Goal: Navigation & Orientation: Find specific page/section

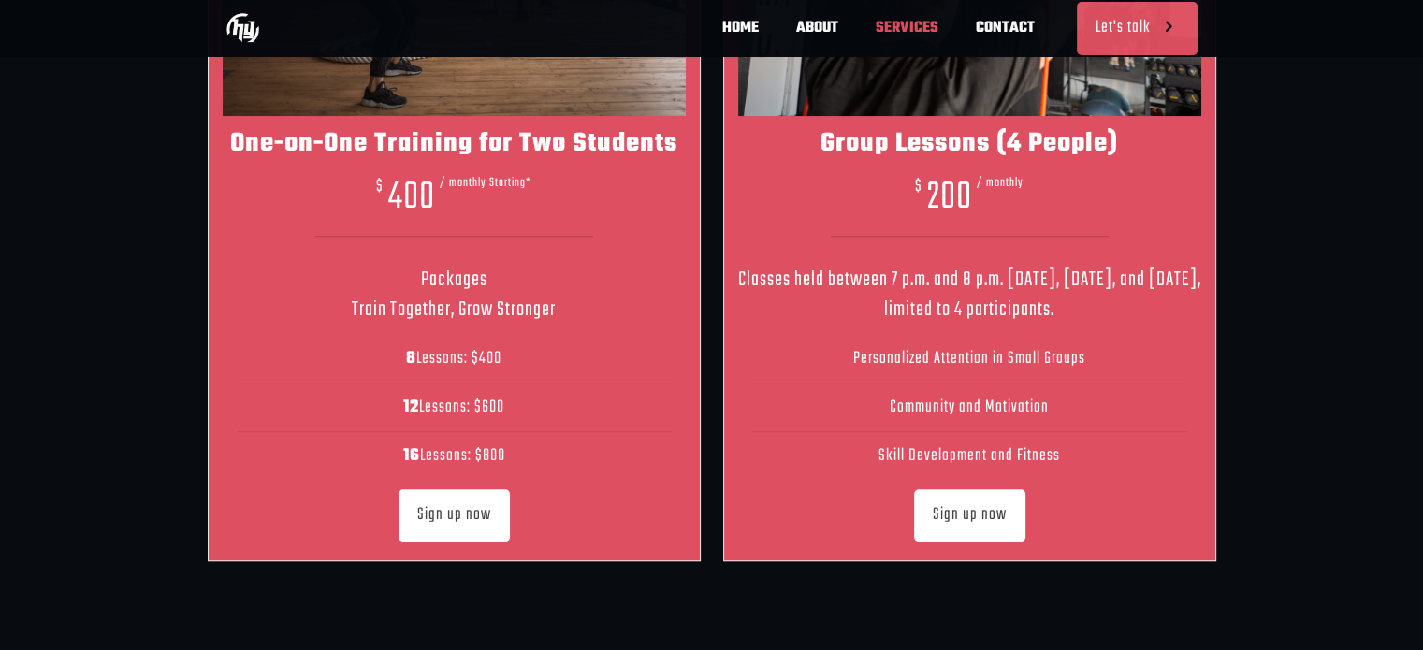
scroll to position [0, 823]
drag, startPoint x: 480, startPoint y: 354, endPoint x: 505, endPoint y: 356, distance: 25.3
click at [505, 356] on li "8 Lessons: $400" at bounding box center [454, 359] width 435 height 49
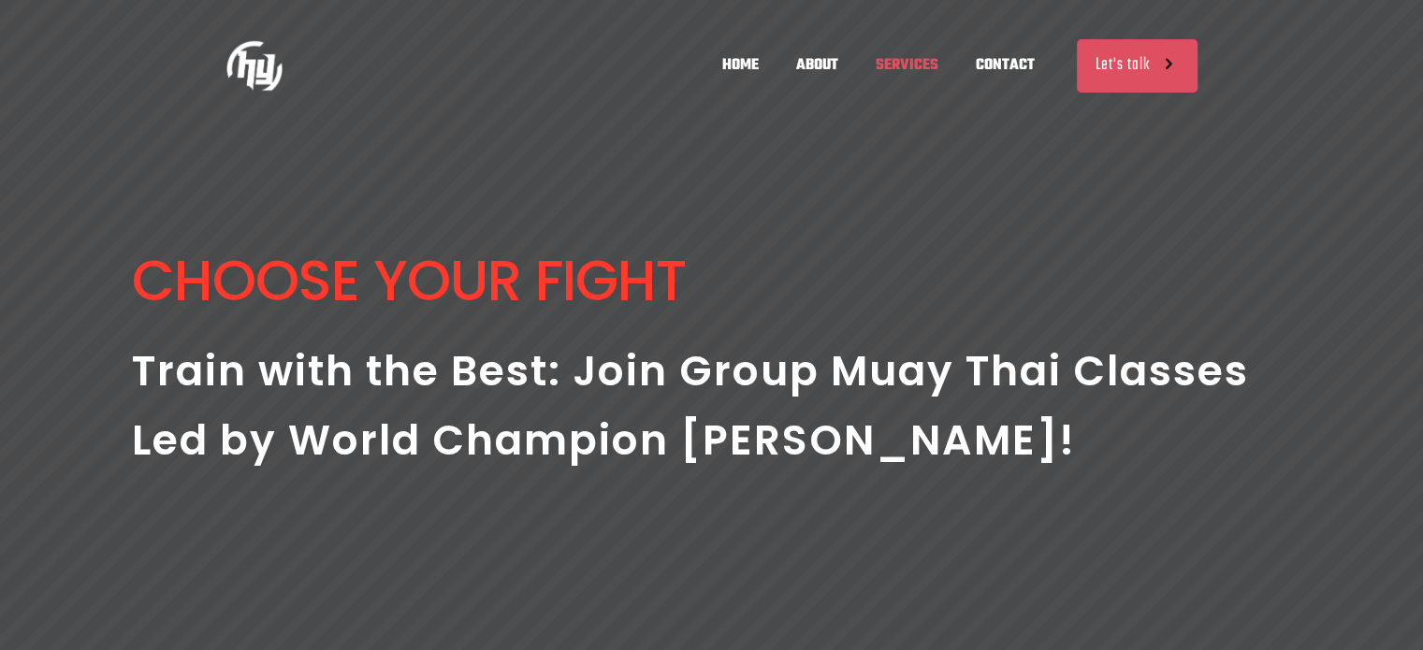
scroll to position [0, 7]
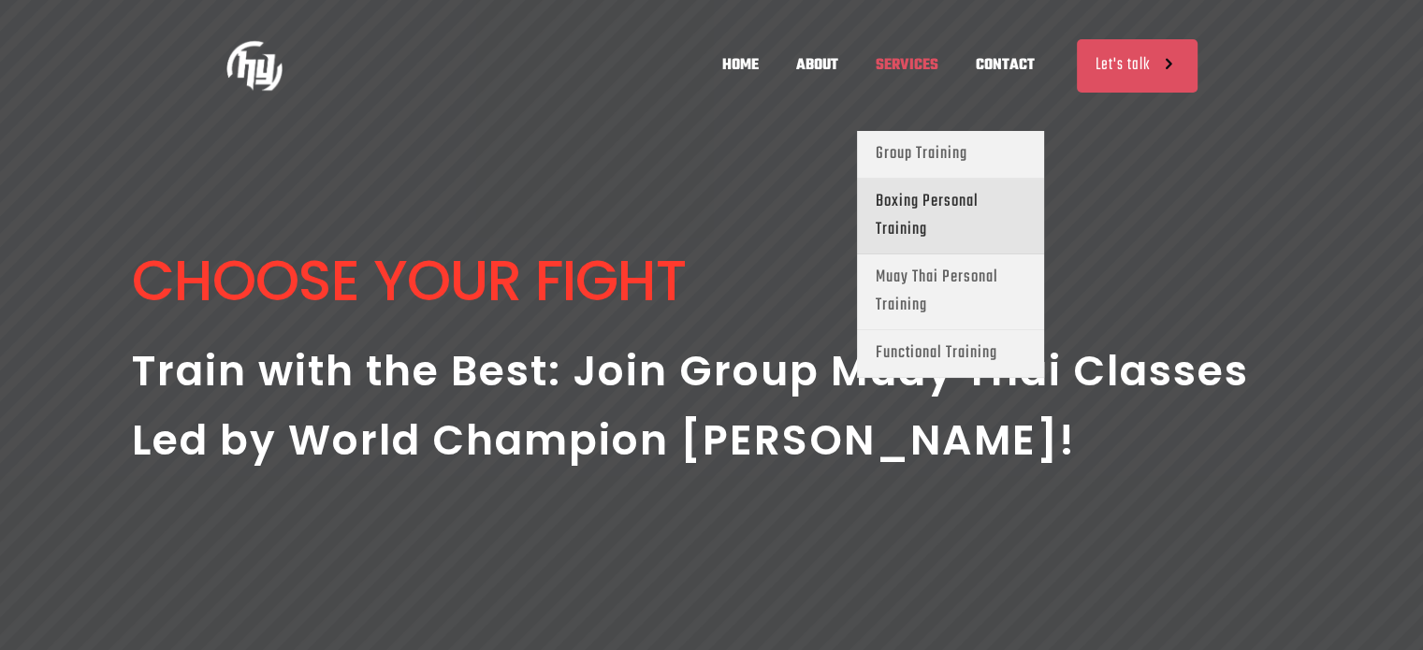
click at [921, 201] on span "Boxing Personal Training" at bounding box center [951, 216] width 150 height 56
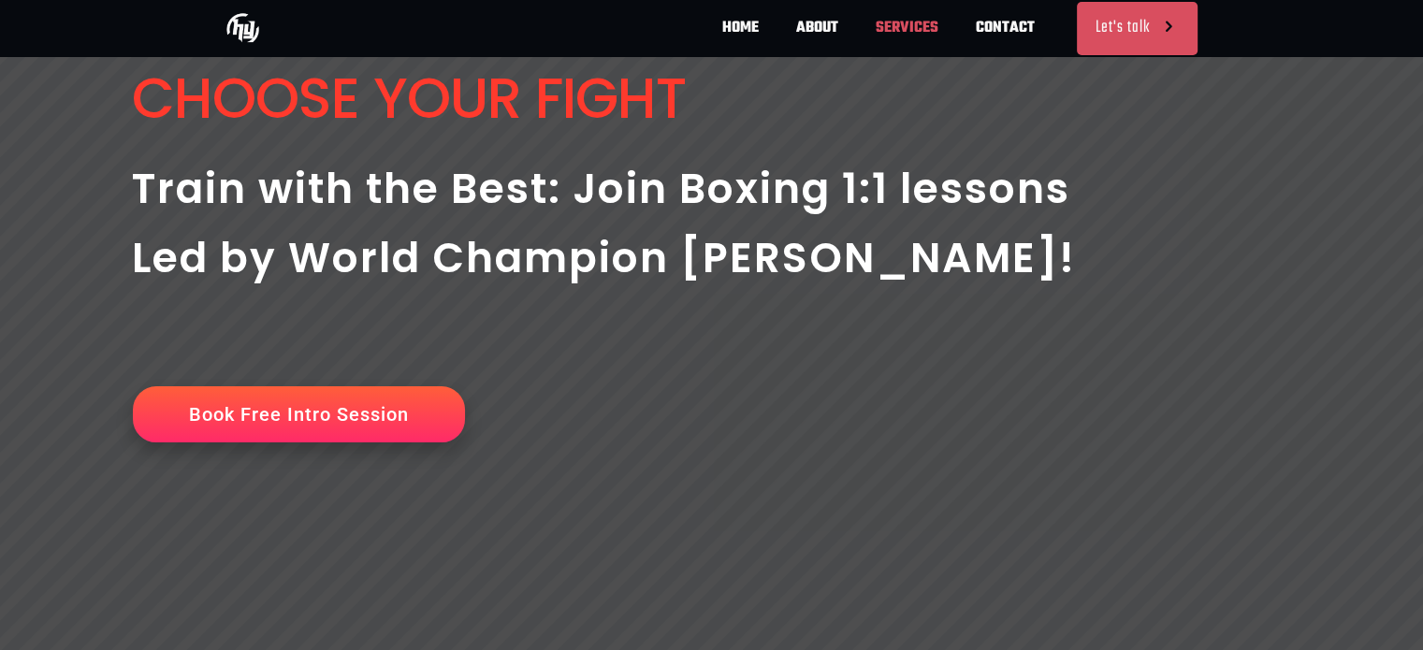
scroll to position [0, 548]
